Goal: Task Accomplishment & Management: Manage account settings

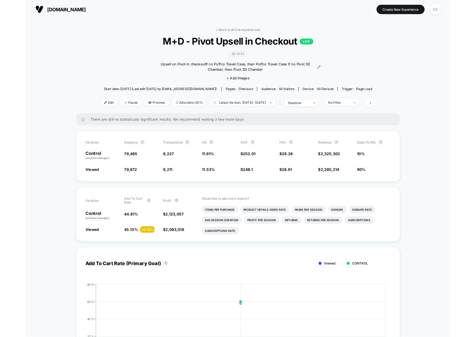
scroll to position [1, 0]
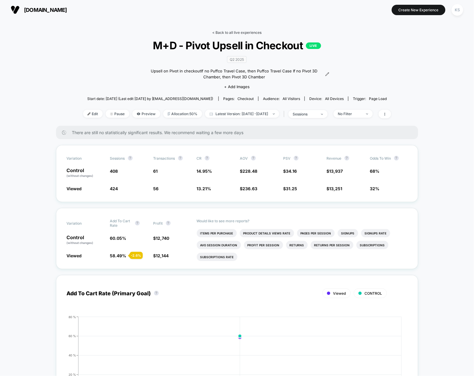
click at [246, 31] on link "< Back to all live experiences" at bounding box center [237, 32] width 49 height 4
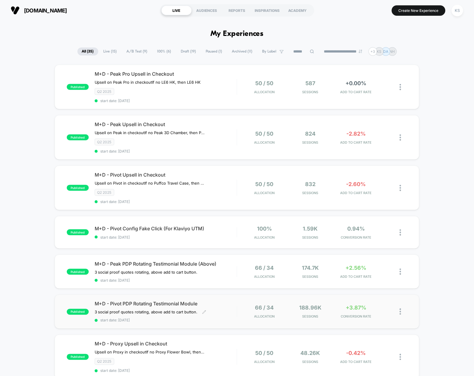
click at [210, 313] on div "M+D - Pivot PDP Rotating Testimonial Module 3 social proof quotes rotating, abo…" at bounding box center [166, 312] width 142 height 22
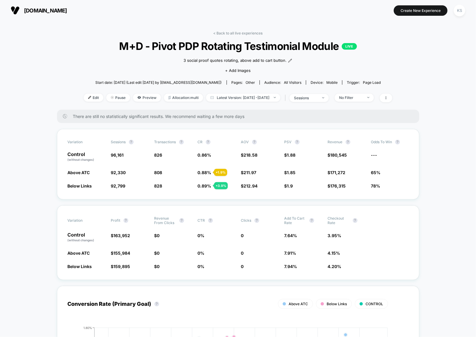
drag, startPoint x: 368, startPoint y: 97, endPoint x: 368, endPoint y: 113, distance: 15.7
click at [363, 97] on div "No Filter" at bounding box center [351, 97] width 24 height 4
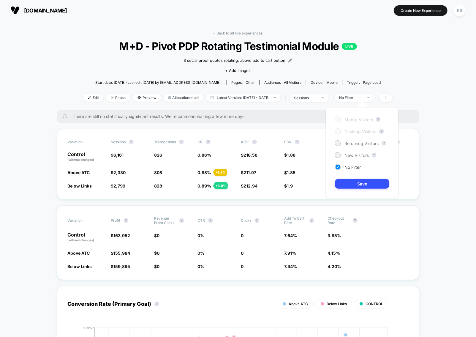
drag, startPoint x: 369, startPoint y: 140, endPoint x: 366, endPoint y: 148, distance: 8.6
click at [369, 141] on span "Returning Visitors" at bounding box center [362, 143] width 34 height 5
click at [358, 187] on button "Save" at bounding box center [362, 184] width 54 height 10
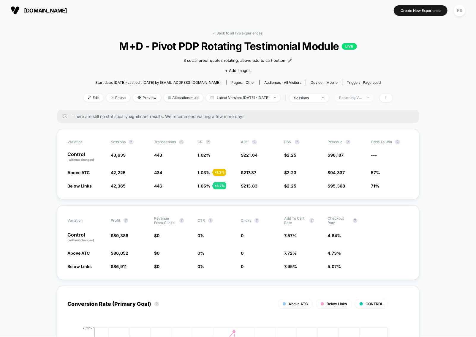
click at [361, 98] on div "Returning Visitors" at bounding box center [351, 97] width 24 height 4
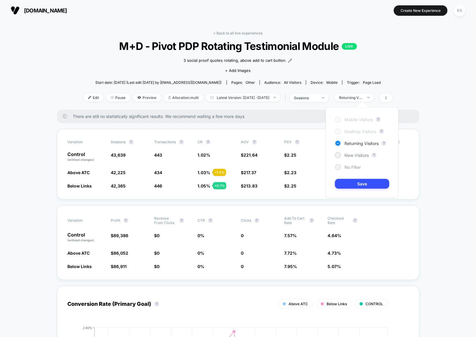
click at [355, 166] on span "No Filter" at bounding box center [353, 167] width 16 height 5
click at [373, 185] on button "Save" at bounding box center [362, 184] width 54 height 10
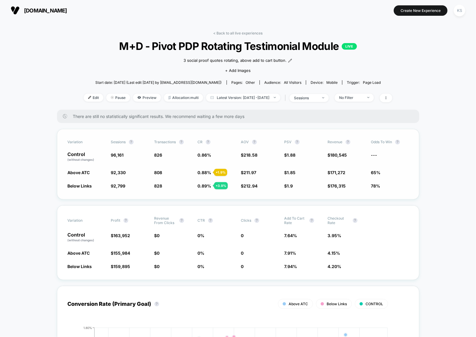
drag, startPoint x: 67, startPoint y: 154, endPoint x: 405, endPoint y: 189, distance: 339.7
click at [412, 190] on div "Variation Sessions ? Transactions ? CR ? AOV ? PSV ? Revenue ? Odds to Win ? Co…" at bounding box center [238, 164] width 362 height 70
drag, startPoint x: 390, startPoint y: 185, endPoint x: 82, endPoint y: 159, distance: 308.8
click at [105, 158] on div "Variation Sessions ? Transactions ? CR ? AOV ? PSV ? Revenue ? Odds to Win ? Co…" at bounding box center [238, 164] width 362 height 70
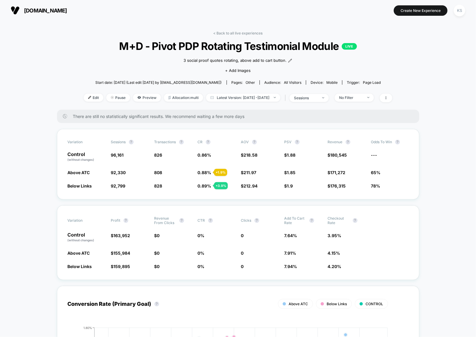
click at [242, 95] on span "Latest Version: [DATE] - [DATE]" at bounding box center [243, 98] width 74 height 8
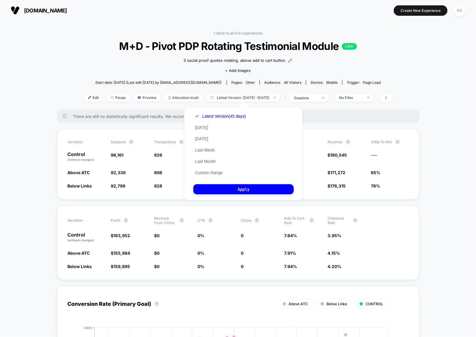
drag, startPoint x: 205, startPoint y: 160, endPoint x: 228, endPoint y: 179, distance: 30.2
click at [205, 160] on button "Last Month" at bounding box center [205, 161] width 24 height 5
click at [237, 189] on button "Apply" at bounding box center [243, 189] width 100 height 10
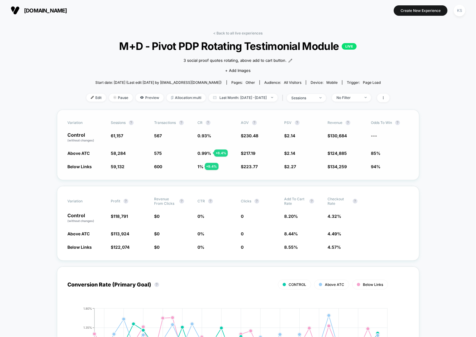
click at [221, 160] on div "Variation Sessions ? Transactions ? CR ? AOV ? PSV ? Revenue ? Odds to Win ? Co…" at bounding box center [238, 145] width 362 height 70
click at [353, 96] on div "No Filter" at bounding box center [348, 97] width 24 height 4
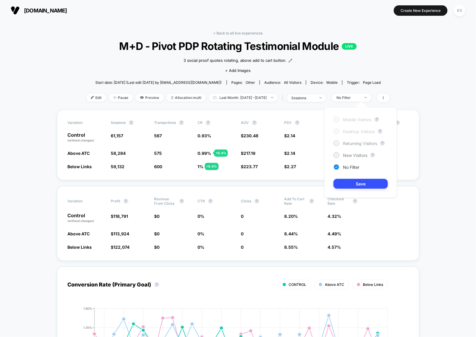
drag, startPoint x: 361, startPoint y: 145, endPoint x: 361, endPoint y: 159, distance: 13.4
click at [361, 145] on span "Returning Visitors" at bounding box center [360, 143] width 34 height 5
click at [362, 183] on button "Save" at bounding box center [361, 184] width 54 height 10
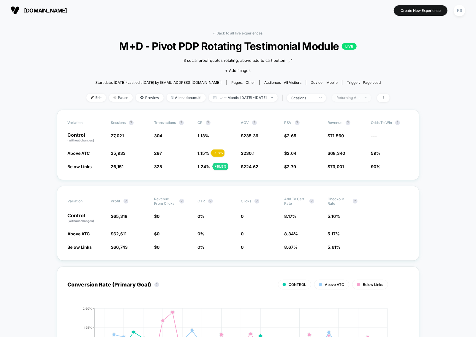
drag, startPoint x: 366, startPoint y: 95, endPoint x: 367, endPoint y: 99, distance: 4.0
click at [360, 96] on div "Returning Visitors" at bounding box center [348, 97] width 24 height 4
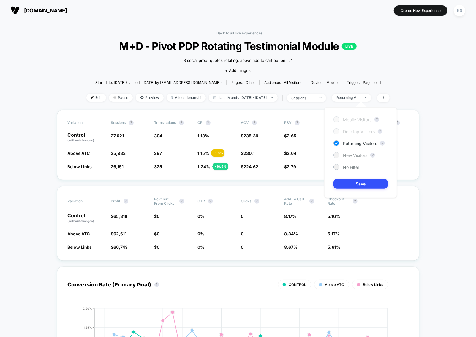
click at [344, 156] on span "New Visitors" at bounding box center [355, 155] width 24 height 5
click at [354, 182] on button "Save" at bounding box center [361, 184] width 54 height 10
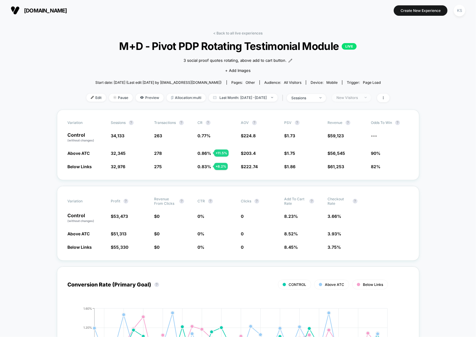
click at [360, 95] on div "New Visitors" at bounding box center [348, 97] width 24 height 4
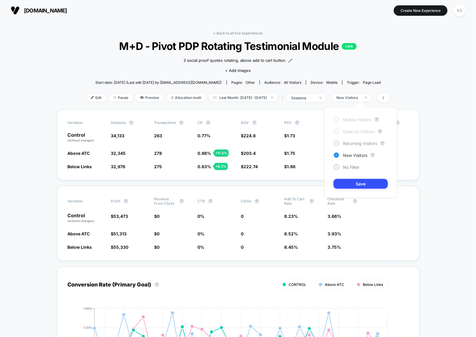
click at [355, 143] on span "Returning Visitors" at bounding box center [360, 143] width 34 height 5
click at [362, 183] on button "Save" at bounding box center [361, 184] width 54 height 10
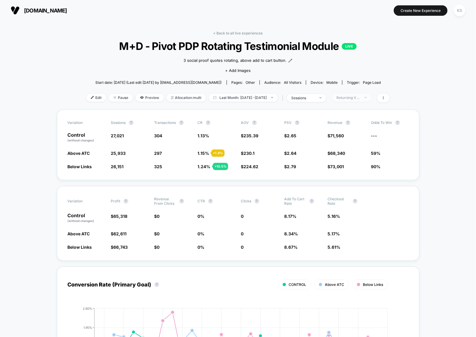
click at [360, 98] on div "Returning Visitors" at bounding box center [348, 97] width 24 height 4
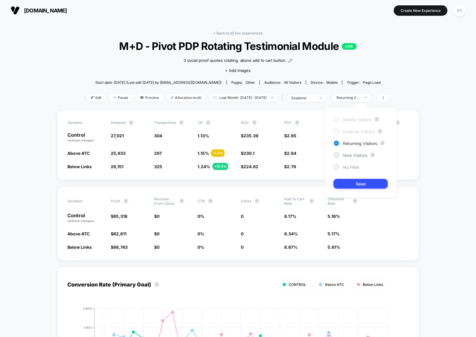
click at [349, 168] on span "No Filter" at bounding box center [351, 167] width 16 height 5
click at [365, 185] on button "Save" at bounding box center [361, 184] width 54 height 10
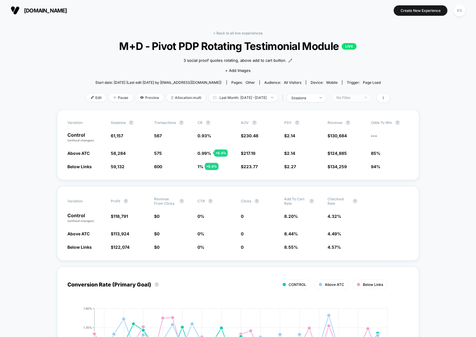
click at [360, 97] on div "No Filter" at bounding box center [348, 97] width 24 height 4
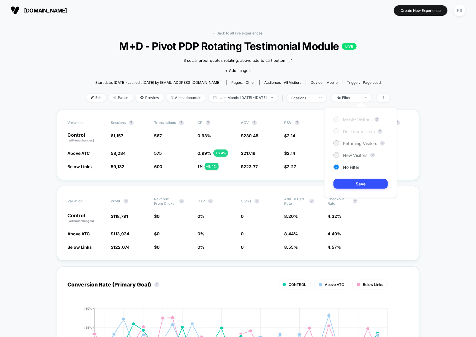
click at [386, 80] on div "Start date: [DATE] (Last edit [DATE] by [EMAIL_ADDRESS][DOMAIN_NAME]) Pages: ot…" at bounding box center [237, 82] width 303 height 10
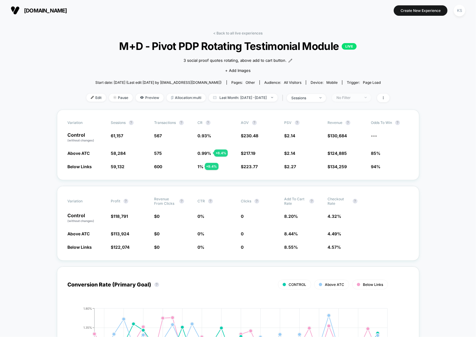
click at [365, 97] on div at bounding box center [362, 97] width 4 height 0
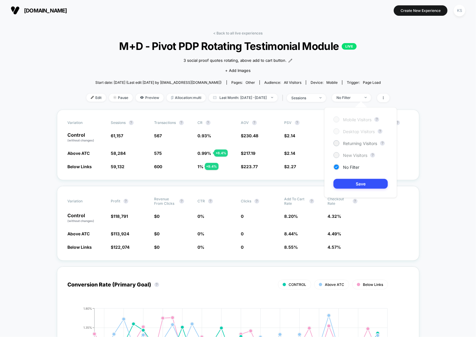
drag, startPoint x: 347, startPoint y: 156, endPoint x: 351, endPoint y: 180, distance: 24.3
click at [347, 156] on span "New Visitors" at bounding box center [355, 155] width 24 height 5
click at [352, 180] on button "Save" at bounding box center [361, 184] width 54 height 10
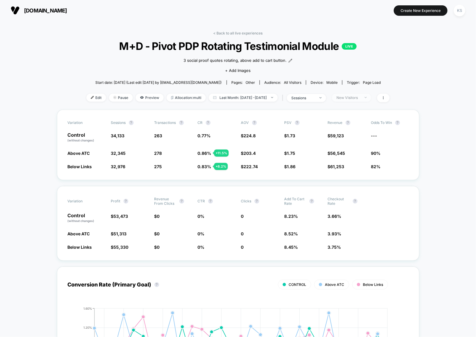
click at [361, 99] on span "New Visitors" at bounding box center [351, 98] width 39 height 8
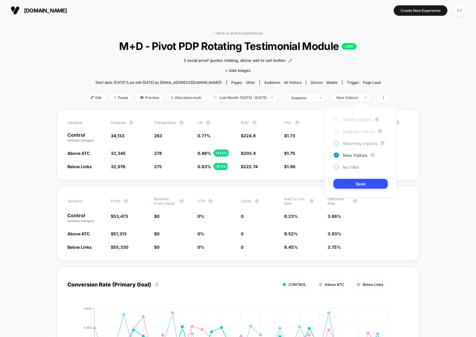
click at [359, 146] on span "Returning Visitors" at bounding box center [360, 143] width 34 height 5
click at [371, 180] on button "Save" at bounding box center [361, 184] width 54 height 10
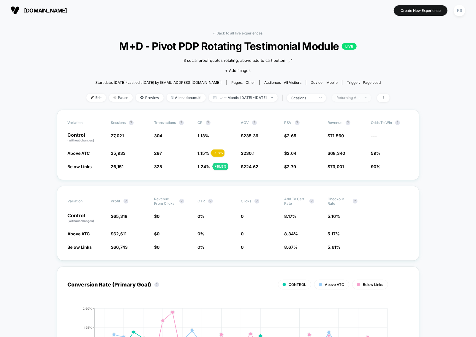
click at [357, 97] on div "Returning Visitors" at bounding box center [348, 97] width 24 height 4
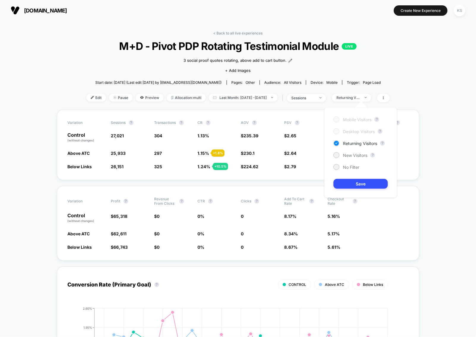
click at [345, 170] on div "Mobile Visitors ? Desktop Visitors ? Returning Visitors ? New Visitors ? No Fil…" at bounding box center [360, 152] width 73 height 91
click at [353, 170] on div "No Filter" at bounding box center [347, 167] width 26 height 6
click at [354, 181] on button "Save" at bounding box center [361, 184] width 54 height 10
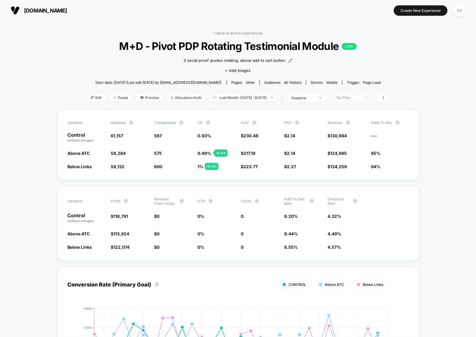
click at [360, 95] on div "No Filter" at bounding box center [348, 97] width 24 height 4
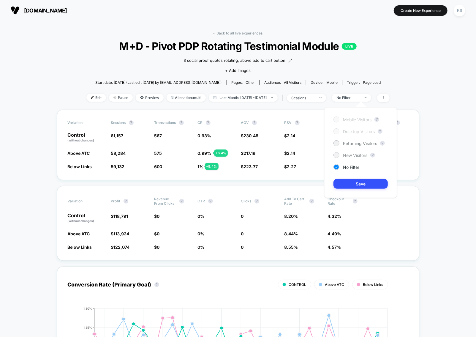
drag, startPoint x: 355, startPoint y: 142, endPoint x: 356, endPoint y: 154, distance: 11.7
click at [354, 142] on span "Returning Visitors" at bounding box center [360, 143] width 34 height 5
click at [356, 185] on button "Save" at bounding box center [361, 184] width 54 height 10
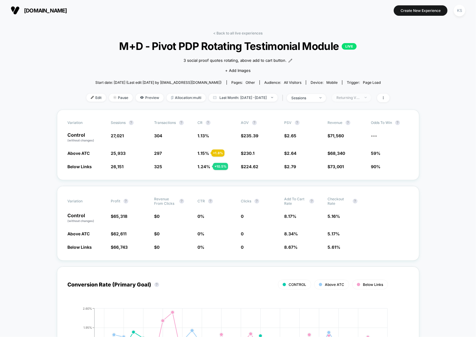
click at [360, 100] on span "Returning Visitors" at bounding box center [351, 98] width 39 height 8
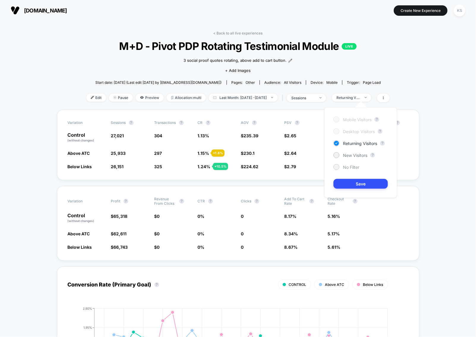
drag, startPoint x: 349, startPoint y: 155, endPoint x: 350, endPoint y: 169, distance: 14.3
click at [349, 155] on span "New Visitors" at bounding box center [355, 155] width 24 height 5
click at [352, 180] on button "Save" at bounding box center [361, 184] width 54 height 10
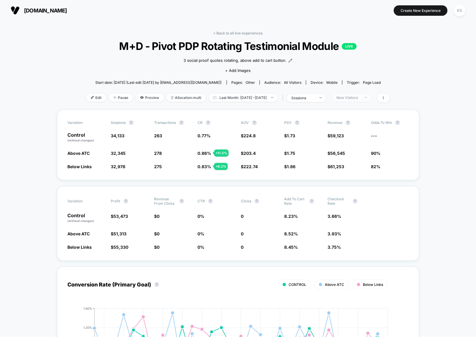
click at [369, 102] on div "< Back to all live experiences M+D - Pivot PDP Rotating Testimonial Module LIVE…" at bounding box center [237, 70] width 303 height 79
click at [369, 101] on span "New Visitors" at bounding box center [351, 98] width 39 height 8
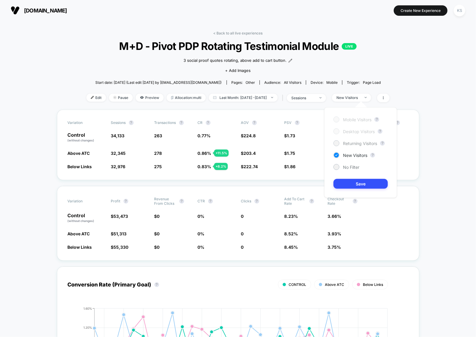
click at [355, 144] on span "Returning Visitors" at bounding box center [360, 143] width 34 height 5
click at [363, 187] on button "Save" at bounding box center [361, 184] width 54 height 10
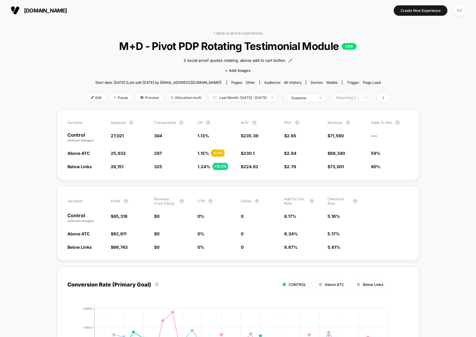
click at [371, 95] on span "Returning Visitors" at bounding box center [351, 98] width 39 height 8
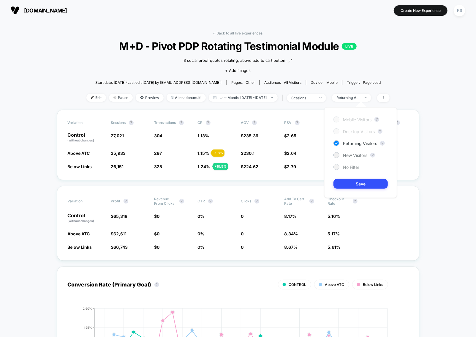
click at [347, 167] on span "No Filter" at bounding box center [351, 167] width 16 height 5
click at [361, 180] on button "Save" at bounding box center [361, 184] width 54 height 10
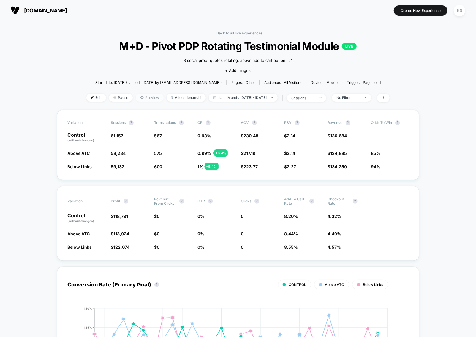
click at [138, 97] on span "Preview" at bounding box center [150, 98] width 28 height 8
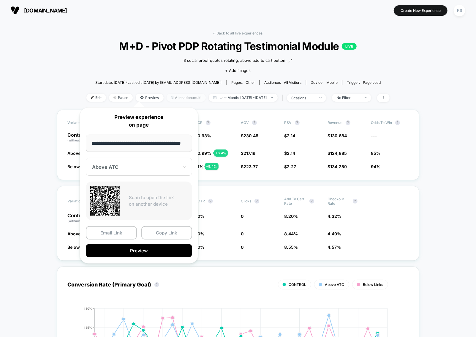
scroll to position [0, 12]
click at [144, 252] on button "Preview" at bounding box center [139, 250] width 106 height 13
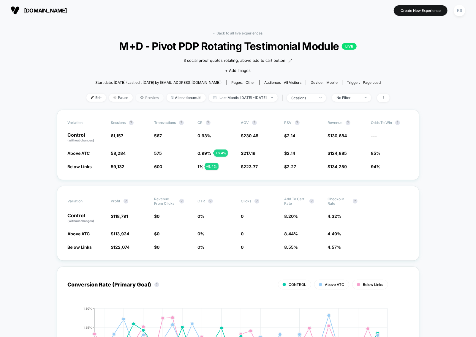
click at [140, 99] on span "Preview" at bounding box center [150, 98] width 28 height 8
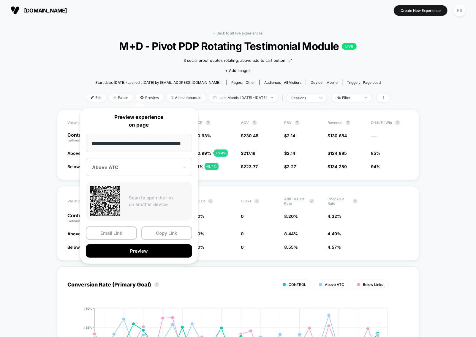
click at [122, 167] on div at bounding box center [135, 167] width 87 height 6
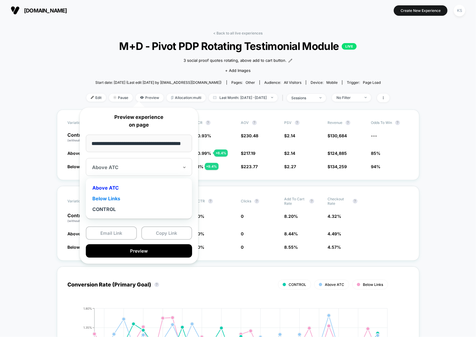
click at [124, 197] on div "Below Links" at bounding box center [139, 198] width 100 height 11
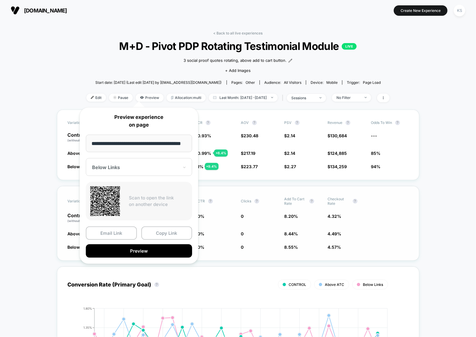
click at [144, 252] on button "Preview" at bounding box center [139, 250] width 106 height 13
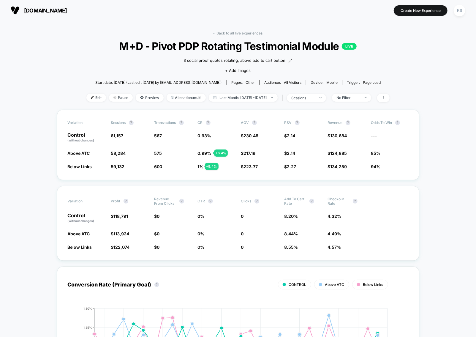
click at [225, 37] on div "< Back to all live experiences M+D - Pivot PDP Rotating Testimonial Module LIVE…" at bounding box center [237, 70] width 303 height 79
click at [227, 36] on div "< Back to all live experiences M+D - Pivot PDP Rotating Testimonial Module LIVE…" at bounding box center [237, 70] width 303 height 79
click at [227, 35] on link "< Back to all live experiences" at bounding box center [238, 33] width 49 height 4
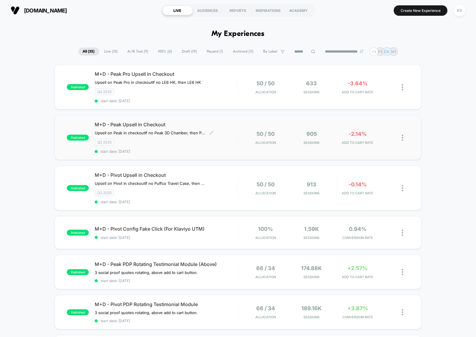
scroll to position [0, 0]
click at [210, 138] on div "Q2 2025" at bounding box center [166, 141] width 143 height 7
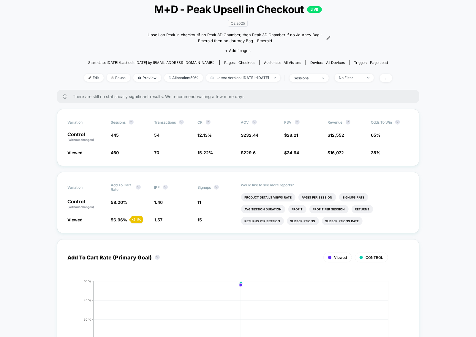
scroll to position [37, 0]
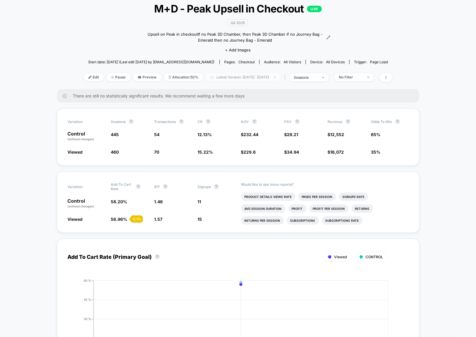
click at [247, 77] on span "Latest Version: [DATE] - [DATE]" at bounding box center [243, 77] width 74 height 8
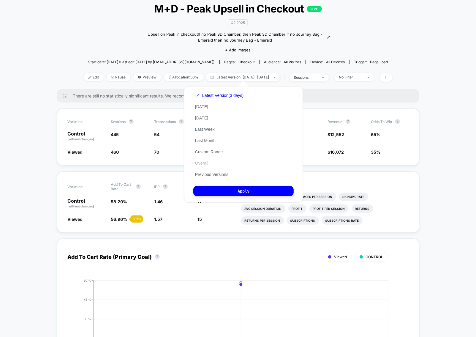
click at [203, 162] on button "Overall" at bounding box center [201, 162] width 17 height 5
click at [255, 190] on button "Apply" at bounding box center [243, 191] width 100 height 10
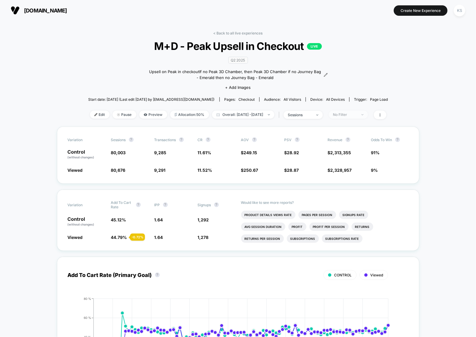
click at [357, 113] on div "No Filter" at bounding box center [345, 114] width 24 height 4
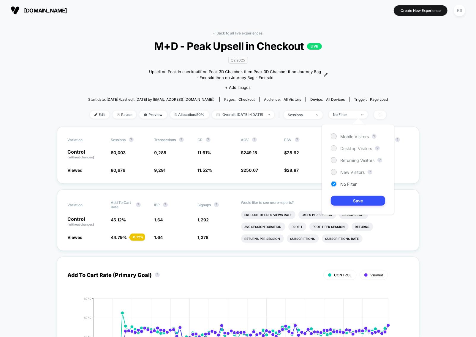
drag, startPoint x: 360, startPoint y: 135, endPoint x: 360, endPoint y: 151, distance: 15.1
click at [359, 135] on span "Mobile Visitors" at bounding box center [354, 136] width 29 height 5
click at [365, 197] on button "Save" at bounding box center [358, 201] width 54 height 10
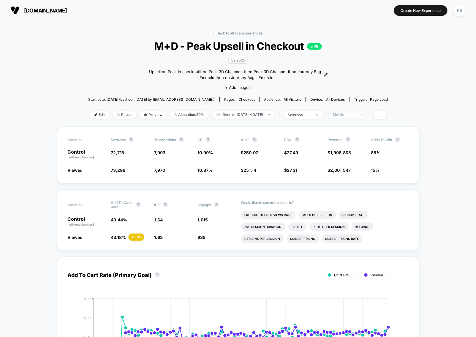
click at [368, 116] on span "Mobile" at bounding box center [348, 114] width 39 height 8
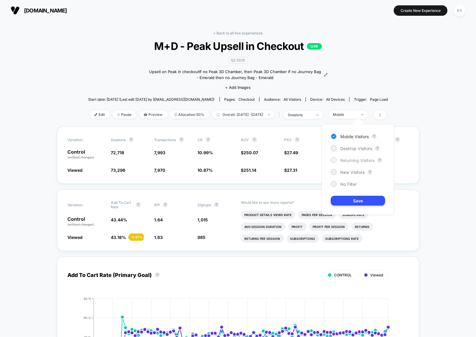
click at [356, 161] on span "Returning Visitors" at bounding box center [357, 160] width 34 height 5
click at [358, 203] on button "Save" at bounding box center [358, 201] width 54 height 10
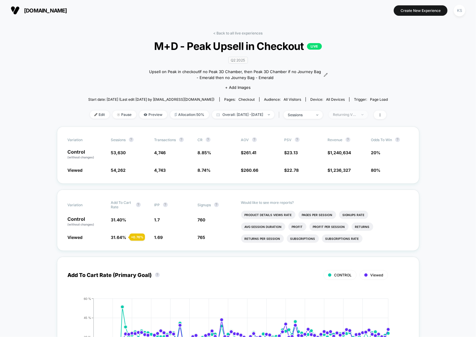
click at [347, 113] on div "Returning Visitors" at bounding box center [345, 114] width 24 height 4
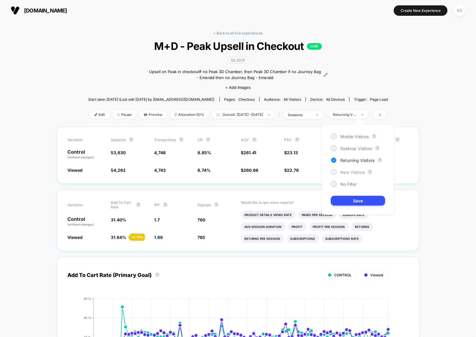
click at [351, 170] on span "New Visitors" at bounding box center [352, 172] width 24 height 5
click at [355, 199] on button "Save" at bounding box center [358, 201] width 54 height 10
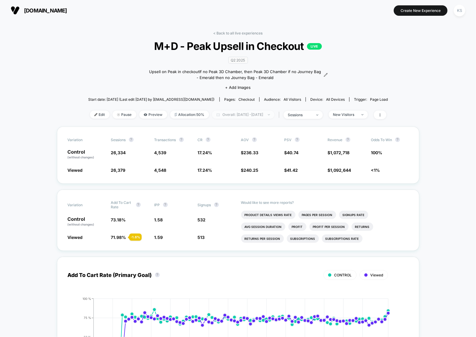
click at [272, 116] on span "Overall: [DATE] - [DATE]" at bounding box center [243, 114] width 62 height 8
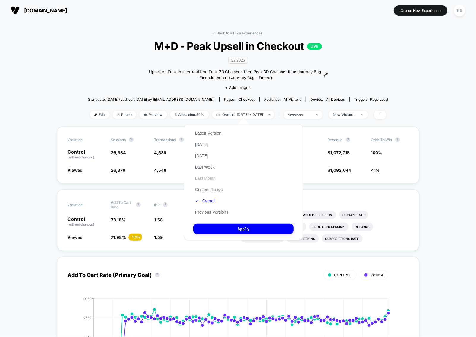
click at [208, 176] on button "Last Month" at bounding box center [205, 178] width 24 height 5
click at [231, 232] on button "Apply" at bounding box center [243, 229] width 100 height 10
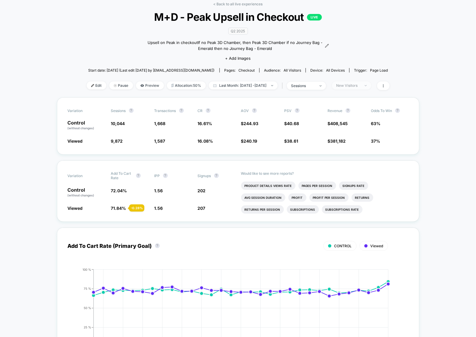
scroll to position [28, 0]
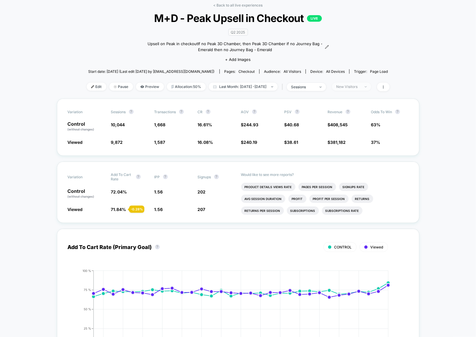
click at [368, 88] on span "New Visitors" at bounding box center [351, 87] width 39 height 8
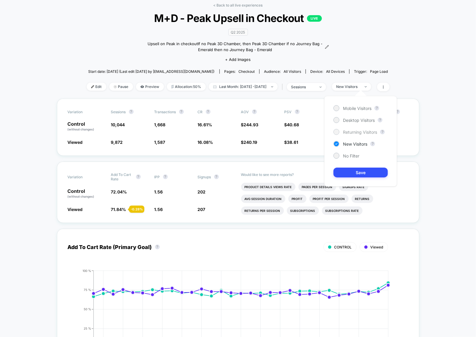
click at [354, 132] on span "Returning Visitors" at bounding box center [360, 131] width 34 height 5
click at [367, 175] on button "Save" at bounding box center [361, 173] width 54 height 10
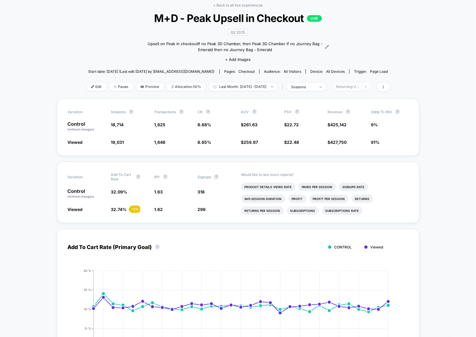
click at [369, 83] on span "Returning Visitors" at bounding box center [351, 87] width 39 height 8
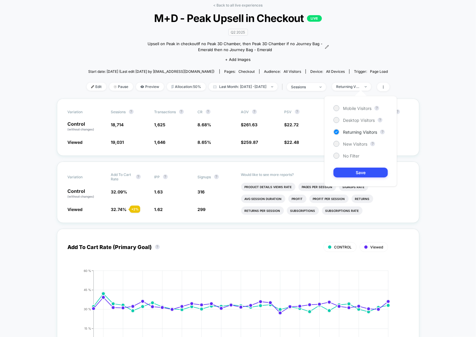
click at [363, 123] on div "Mobile Visitors ? Desktop Visitors ? Returning Visitors ? New Visitors ? No Fil…" at bounding box center [360, 141] width 73 height 91
click at [363, 121] on span "Desktop Visitors" at bounding box center [359, 120] width 32 height 5
click at [362, 175] on button "Save" at bounding box center [361, 173] width 54 height 10
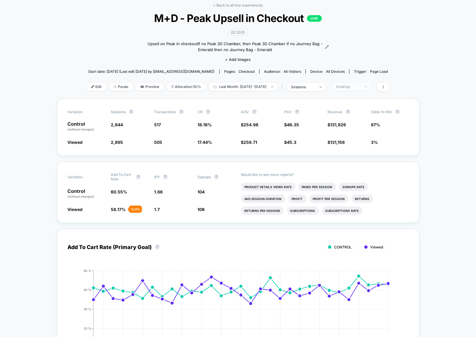
click at [369, 83] on span "Desktop" at bounding box center [351, 87] width 39 height 8
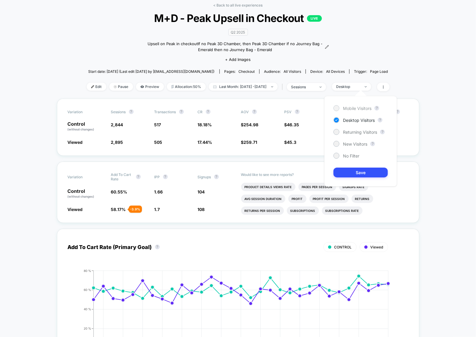
click at [363, 111] on div "Mobile Visitors" at bounding box center [353, 108] width 38 height 6
click at [363, 170] on button "Save" at bounding box center [361, 173] width 54 height 10
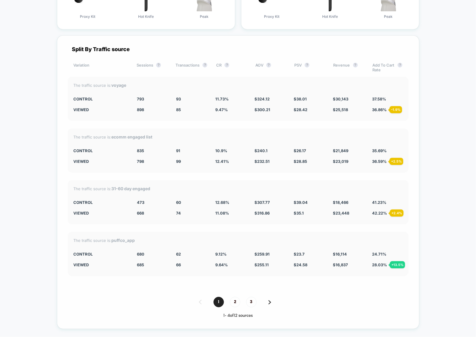
scroll to position [1351, 0]
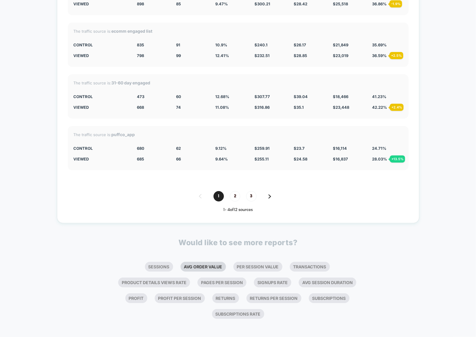
click at [187, 263] on li "Avg Order Value" at bounding box center [203, 267] width 45 height 10
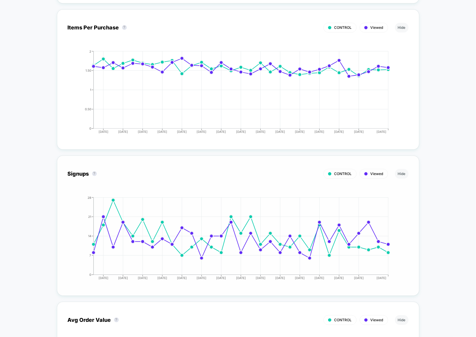
scroll to position [739, 0]
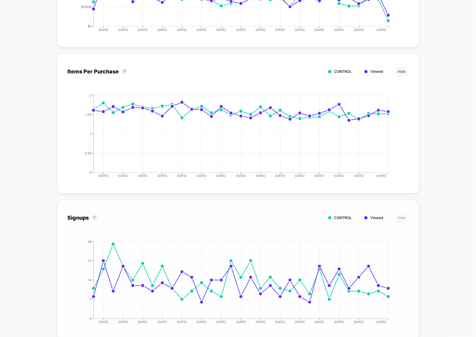
click at [398, 213] on button "Hide" at bounding box center [402, 218] width 14 height 10
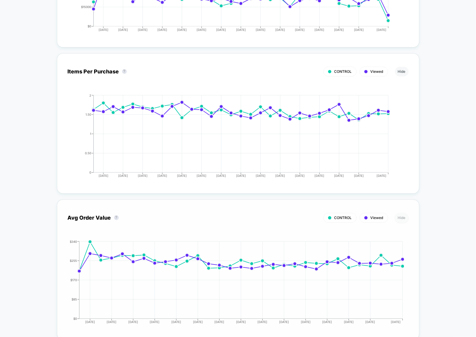
click at [405, 217] on button "Hide" at bounding box center [402, 218] width 14 height 10
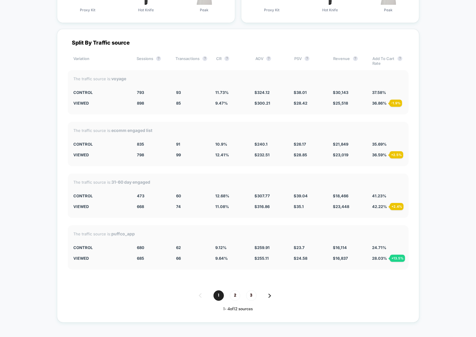
scroll to position [1205, 0]
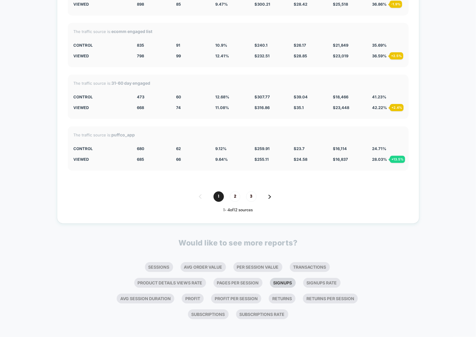
click at [291, 282] on li "Signups" at bounding box center [283, 283] width 26 height 10
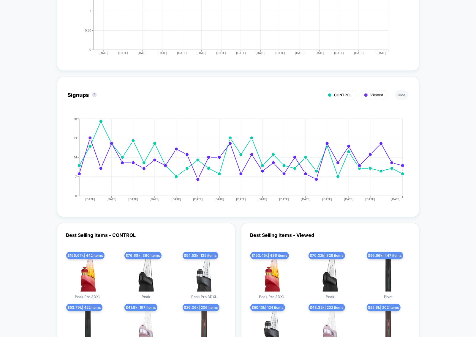
scroll to position [846, 0]
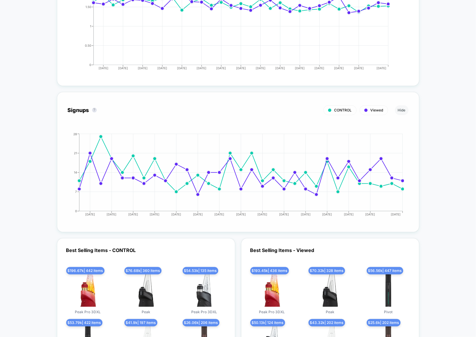
click at [377, 110] on span "Viewed" at bounding box center [377, 110] width 13 height 4
click at [405, 109] on button "Hide" at bounding box center [402, 110] width 14 height 10
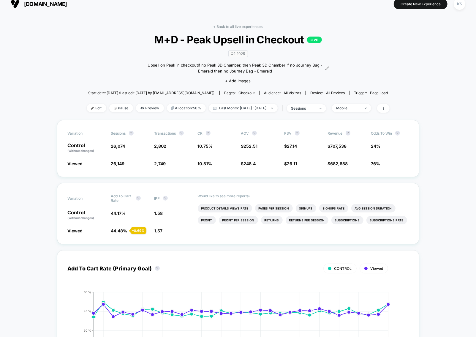
scroll to position [0, 0]
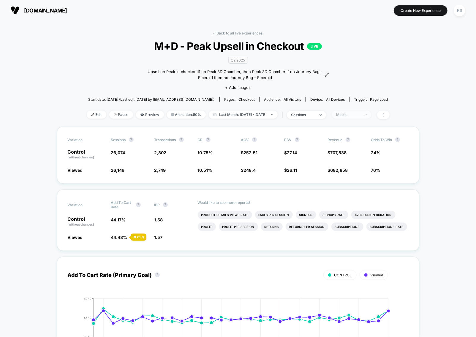
click at [360, 113] on div "Mobile" at bounding box center [348, 114] width 24 height 4
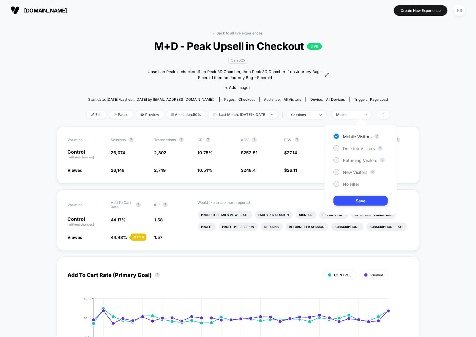
click at [351, 187] on div "Mobile Visitors ? Desktop Visitors ? Returning Visitors ? New Visitors ? No Fil…" at bounding box center [360, 169] width 73 height 91
click at [351, 186] on div "No Filter" at bounding box center [347, 184] width 26 height 6
click at [374, 198] on button "Save" at bounding box center [361, 201] width 54 height 10
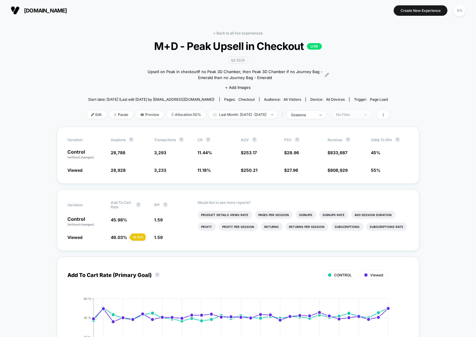
click at [349, 115] on div "No Filter" at bounding box center [348, 114] width 24 height 4
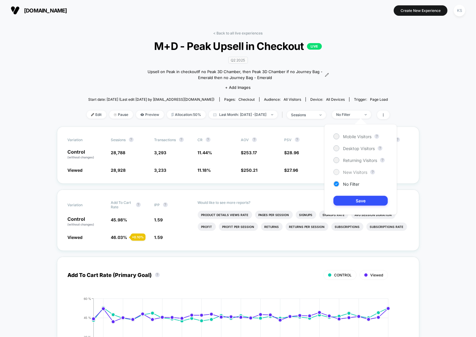
click at [354, 171] on span "New Visitors" at bounding box center [355, 172] width 24 height 5
click at [358, 197] on button "Save" at bounding box center [361, 201] width 54 height 10
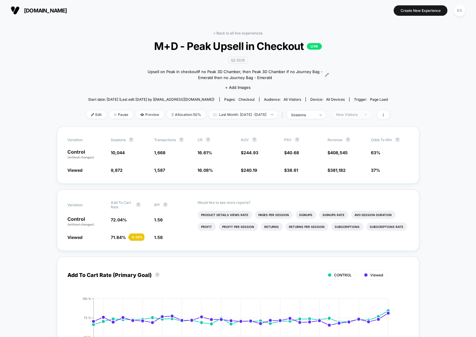
click at [371, 111] on span "New Visitors" at bounding box center [351, 114] width 39 height 8
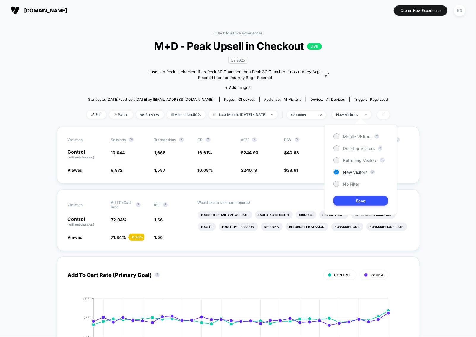
click at [367, 164] on div "Mobile Visitors ? Desktop Visitors ? Returning Visitors ? New Visitors ? No Fil…" at bounding box center [360, 169] width 73 height 91
drag, startPoint x: 367, startPoint y: 160, endPoint x: 367, endPoint y: 180, distance: 19.3
click at [367, 160] on span "Returning Visitors" at bounding box center [360, 160] width 34 height 5
click at [367, 201] on button "Save" at bounding box center [361, 201] width 54 height 10
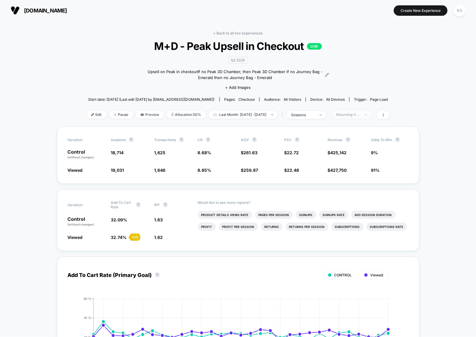
click at [366, 110] on span "Returning Visitors" at bounding box center [351, 114] width 39 height 8
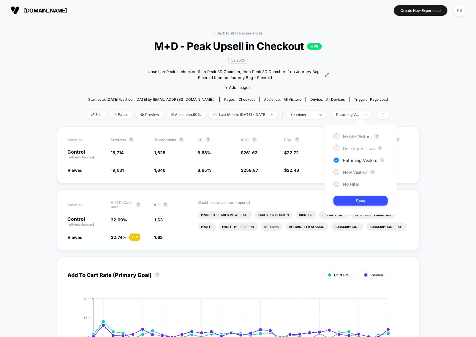
click at [361, 150] on span "Desktop Visitors" at bounding box center [359, 148] width 32 height 5
click at [360, 200] on button "Save" at bounding box center [361, 201] width 54 height 10
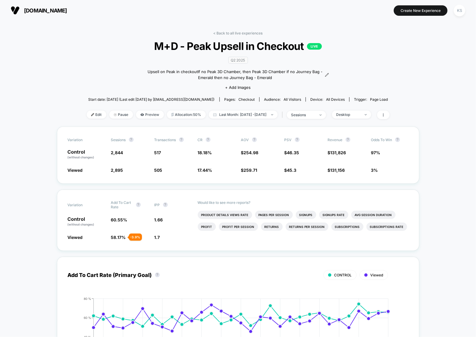
click at [372, 109] on div "< Back to all live experiences M+D - Peak Upsell in Checkout LIVE Q2 2025 Upsel…" at bounding box center [238, 79] width 303 height 96
click at [371, 112] on span "Desktop" at bounding box center [351, 114] width 39 height 8
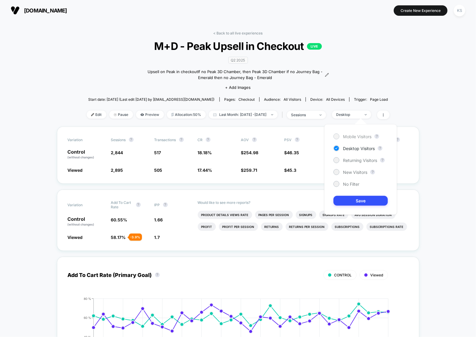
click at [358, 137] on span "Mobile Visitors" at bounding box center [357, 136] width 29 height 5
click at [369, 200] on button "Save" at bounding box center [361, 201] width 54 height 10
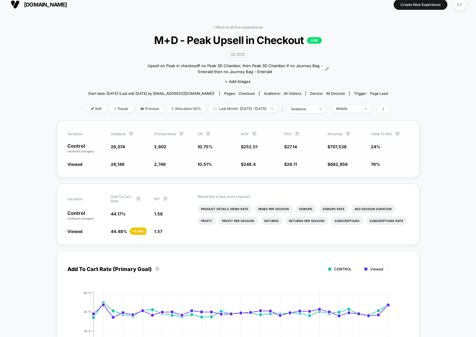
scroll to position [7, 0]
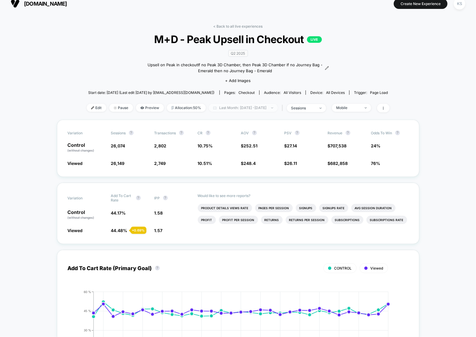
click at [270, 107] on span "Last Month: [DATE] - [DATE]" at bounding box center [243, 108] width 69 height 8
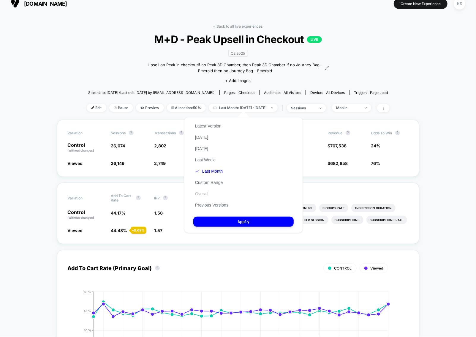
click at [204, 191] on button "Overall" at bounding box center [201, 193] width 17 height 5
click at [245, 225] on button "Apply" at bounding box center [243, 222] width 100 height 10
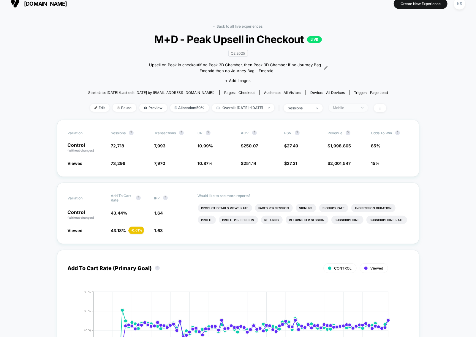
click at [355, 108] on div "Mobile" at bounding box center [345, 107] width 24 height 4
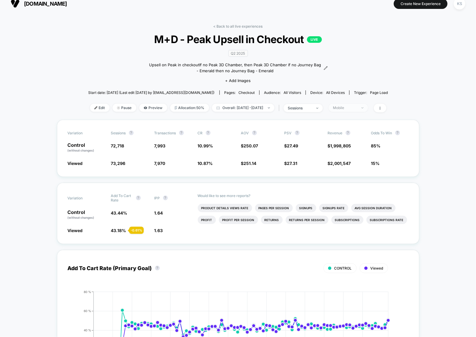
drag, startPoint x: 371, startPoint y: 109, endPoint x: 365, endPoint y: 109, distance: 5.9
click at [368, 109] on span "Mobile" at bounding box center [348, 108] width 39 height 8
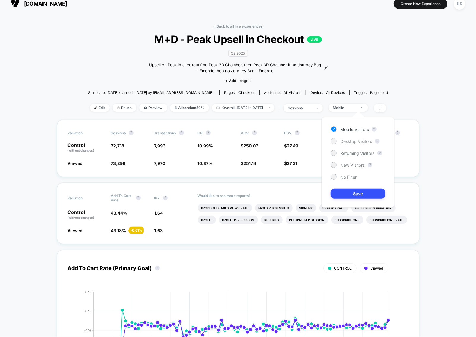
click at [352, 143] on span "Desktop Visitors" at bounding box center [356, 141] width 32 height 5
click at [356, 192] on button "Save" at bounding box center [358, 194] width 54 height 10
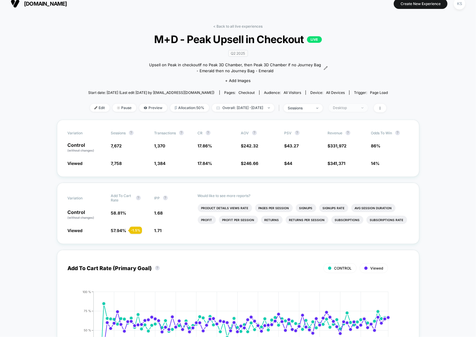
click at [357, 106] on div "Desktop" at bounding box center [345, 107] width 24 height 4
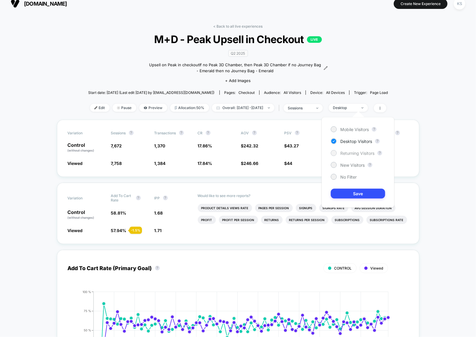
click at [359, 152] on span "Returning Visitors" at bounding box center [357, 153] width 34 height 5
click at [361, 194] on button "Save" at bounding box center [358, 194] width 54 height 10
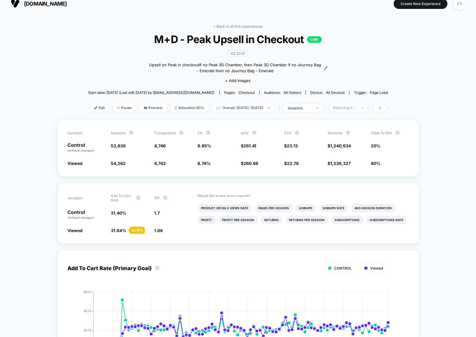
click at [357, 105] on div "Returning Visitors" at bounding box center [345, 107] width 24 height 4
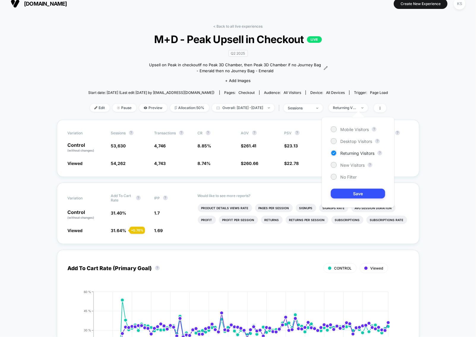
click at [358, 160] on div "Mobile Visitors ? Desktop Visitors ? Returning Visitors ? New Visitors ? No Fil…" at bounding box center [358, 162] width 73 height 91
click at [357, 162] on span "New Visitors" at bounding box center [352, 164] width 24 height 5
drag, startPoint x: 359, startPoint y: 192, endPoint x: 359, endPoint y: 181, distance: 11.3
click at [359, 192] on button "Save" at bounding box center [358, 194] width 54 height 10
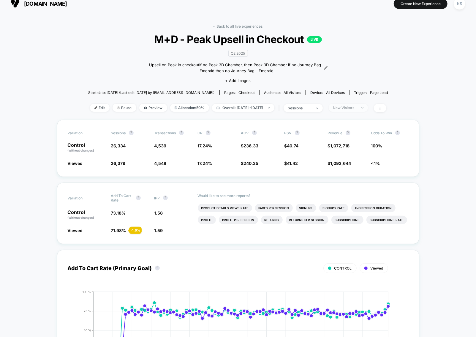
drag, startPoint x: 359, startPoint y: 107, endPoint x: 357, endPoint y: 110, distance: 3.1
click at [357, 107] on div "New Visitors" at bounding box center [345, 107] width 24 height 4
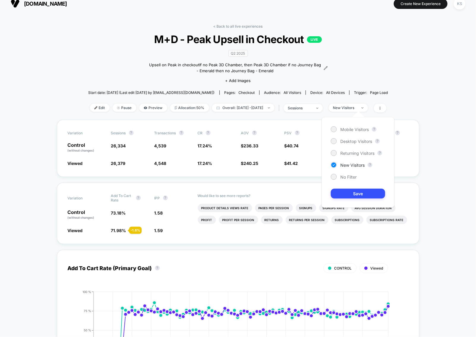
click at [352, 180] on div "Mobile Visitors ? Desktop Visitors ? Returning Visitors ? New Visitors ? No Fil…" at bounding box center [358, 162] width 73 height 91
click at [354, 178] on span "No Filter" at bounding box center [348, 176] width 16 height 5
click at [355, 191] on button "Save" at bounding box center [358, 194] width 54 height 10
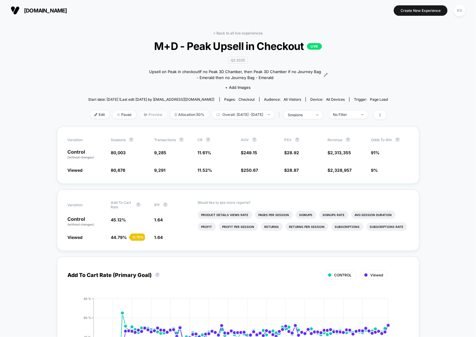
click at [143, 112] on span "Preview" at bounding box center [153, 114] width 28 height 8
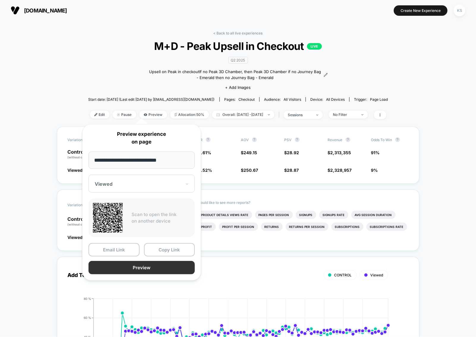
click at [140, 268] on button "Preview" at bounding box center [142, 267] width 106 height 13
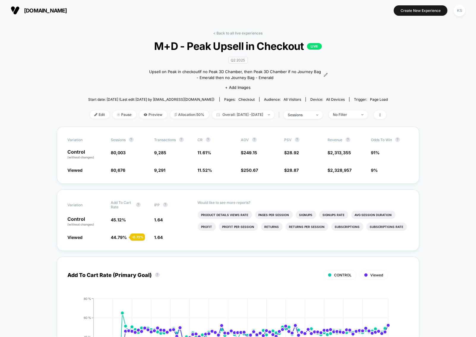
drag, startPoint x: 238, startPoint y: 31, endPoint x: 241, endPoint y: 29, distance: 3.2
click at [238, 31] on link "< Back to all live experiences" at bounding box center [238, 33] width 49 height 4
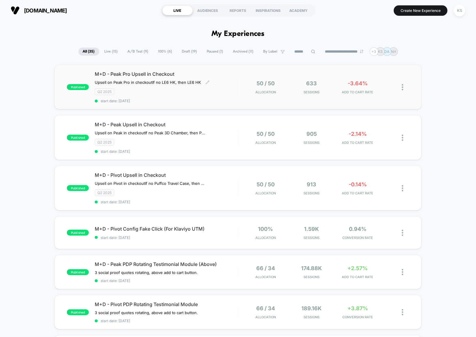
click at [229, 94] on div "Q2 2025" at bounding box center [166, 91] width 143 height 7
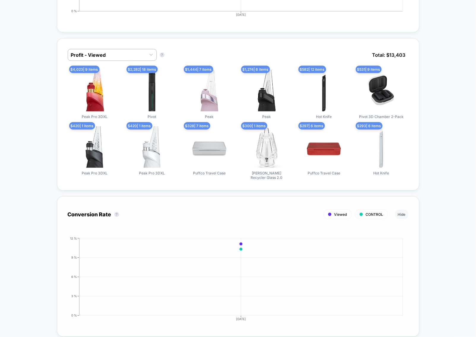
scroll to position [238, 0]
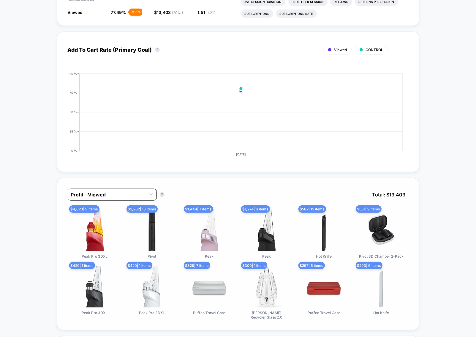
click at [124, 192] on div at bounding box center [107, 194] width 72 height 7
drag, startPoint x: 124, startPoint y: 192, endPoint x: 221, endPoint y: 184, distance: 97.5
click at [124, 192] on div at bounding box center [107, 194] width 72 height 7
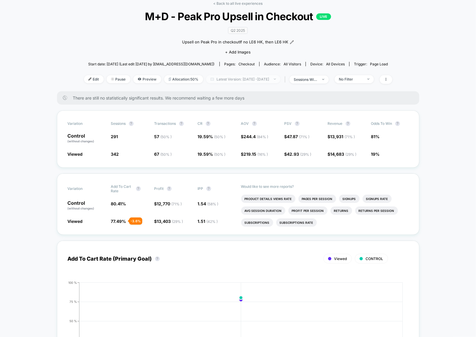
scroll to position [32, 0]
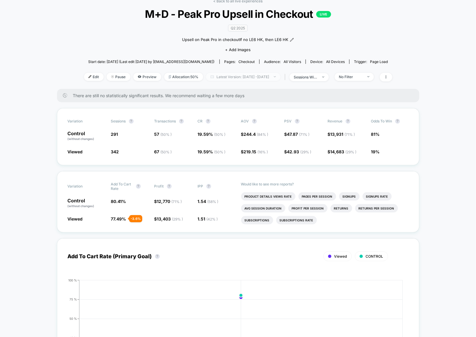
click at [244, 77] on span "Latest Version: [DATE] - [DATE]" at bounding box center [243, 77] width 74 height 8
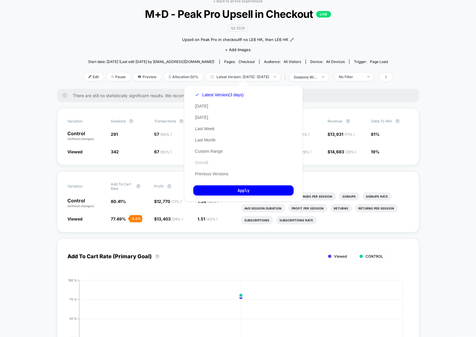
click at [209, 163] on button "Overall" at bounding box center [201, 162] width 17 height 5
click at [241, 191] on button "Apply" at bounding box center [243, 190] width 100 height 10
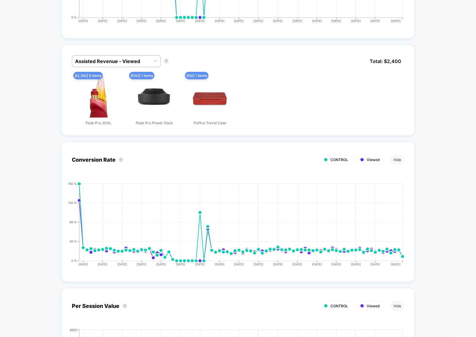
scroll to position [342, 0]
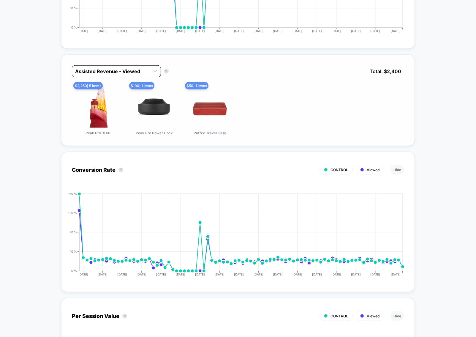
click at [110, 71] on div at bounding box center [111, 71] width 72 height 7
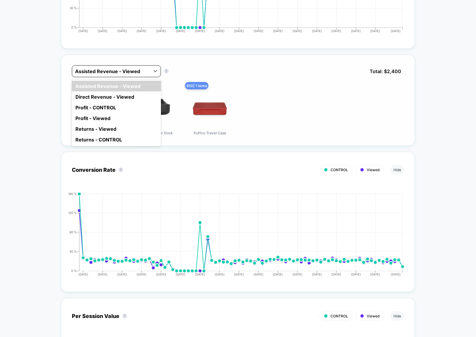
click at [120, 68] on div at bounding box center [111, 71] width 72 height 7
click at [96, 96] on div "Direct Revenue - Viewed" at bounding box center [116, 96] width 89 height 11
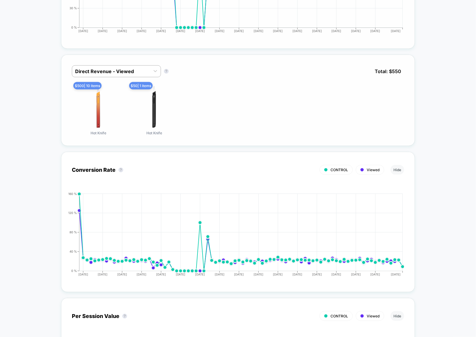
scroll to position [0, 0]
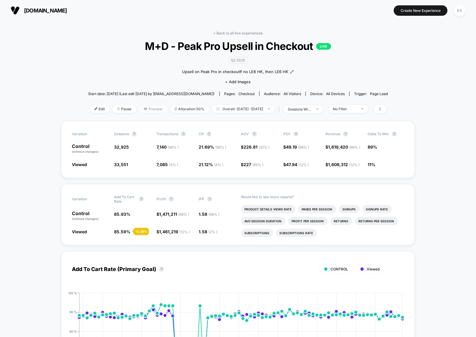
click at [143, 108] on span "Preview" at bounding box center [153, 109] width 28 height 8
